Goal: Communication & Community: Answer question/provide support

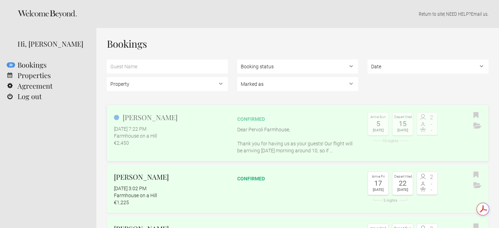
click at [176, 115] on h2 "[PERSON_NAME]" at bounding box center [171, 117] width 114 height 11
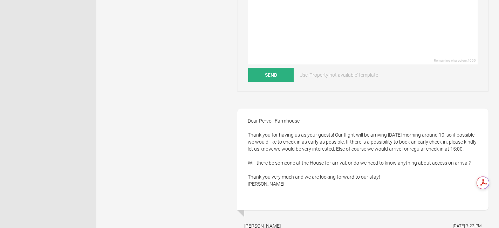
scroll to position [213, 0]
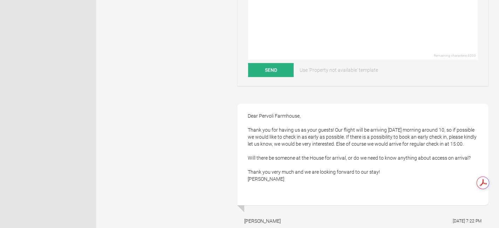
click at [259, 178] on div "Dear Pervoli Farmhouse, Thank you for having us as your guests! Our flight will…" at bounding box center [362, 155] width 251 height 102
copy div "[PERSON_NAME]"
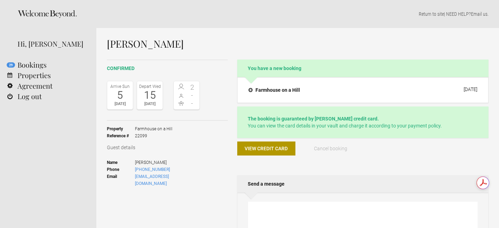
scroll to position [0, 0]
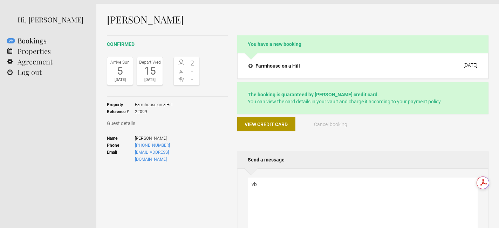
click at [261, 214] on textarea "vb" at bounding box center [363, 213] width 230 height 70
type textarea "vb"
